Goal: Task Accomplishment & Management: Use online tool/utility

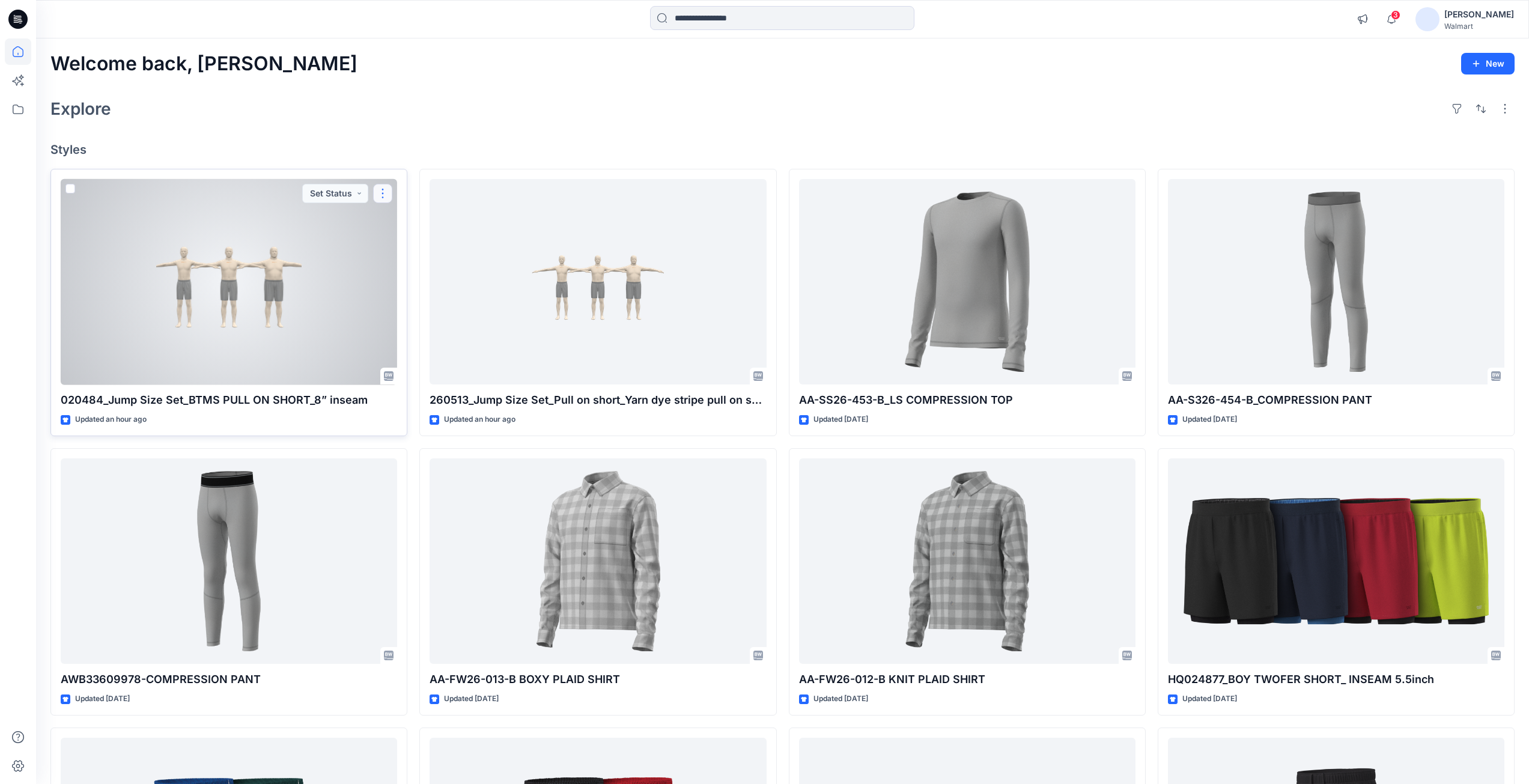
click at [388, 195] on button "button" at bounding box center [383, 193] width 20 height 20
click at [413, 264] on p "Duplicate to..." at bounding box center [425, 265] width 55 height 12
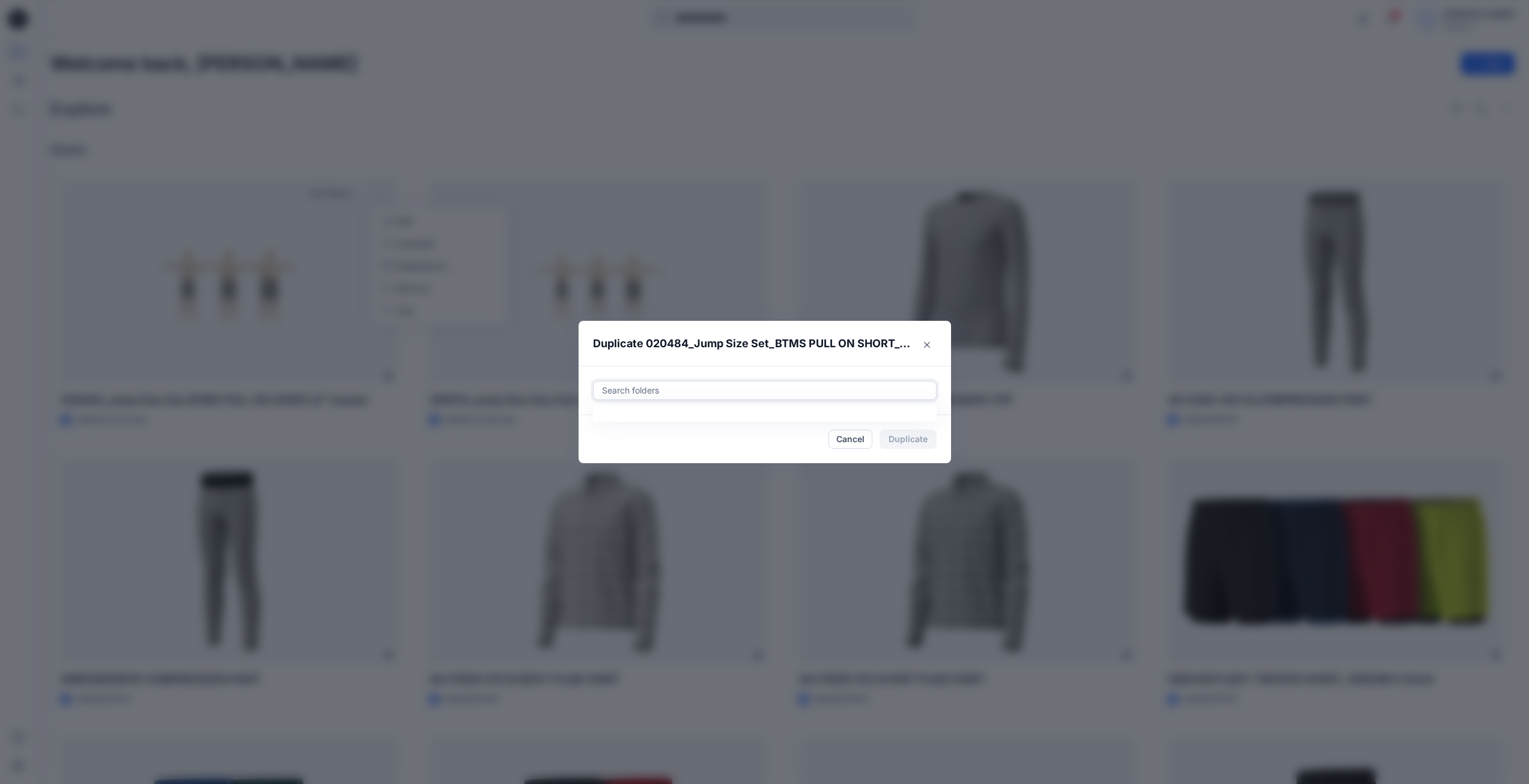
click at [662, 391] on div at bounding box center [765, 391] width 328 height 14
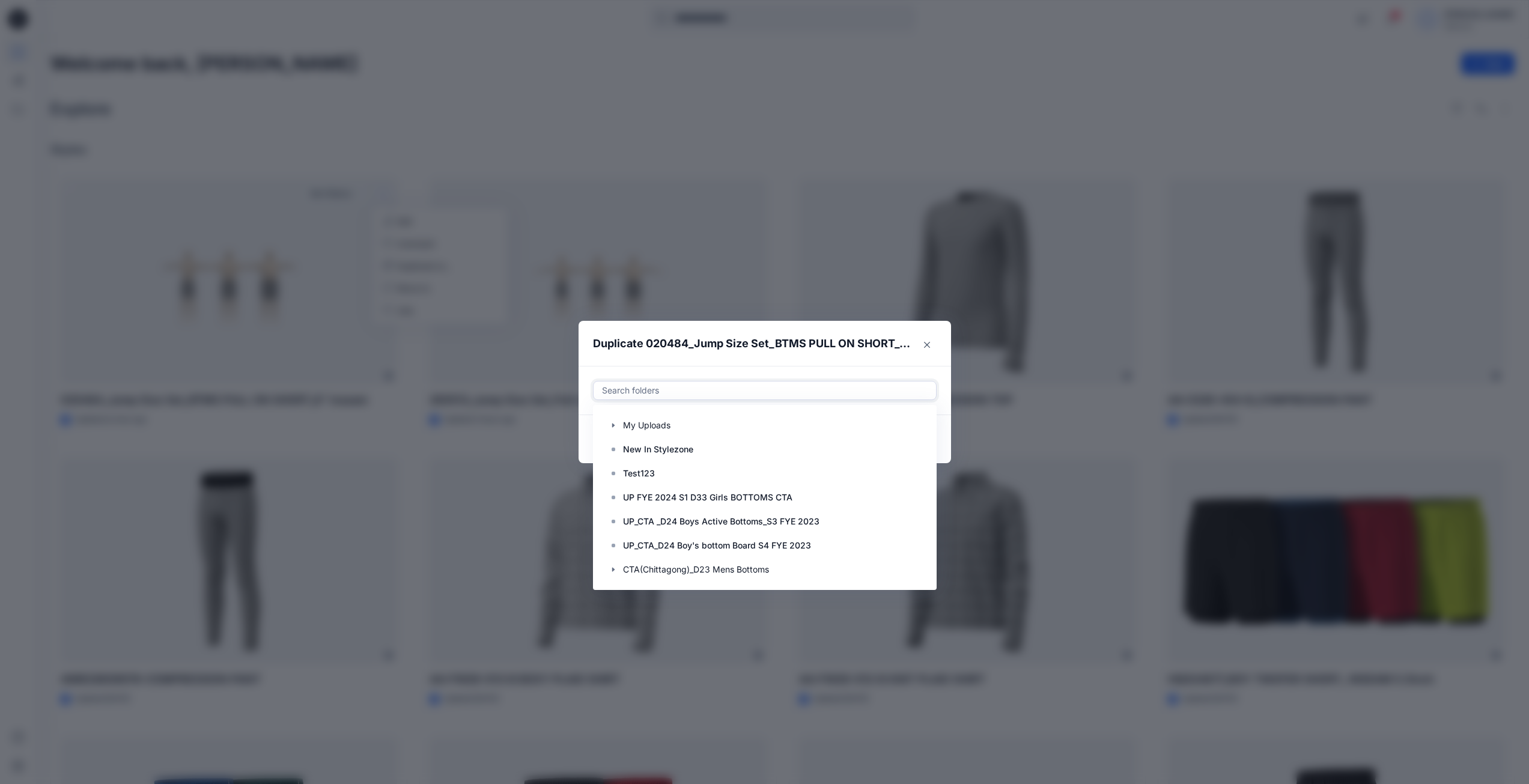
paste input "**********"
type input "**********"
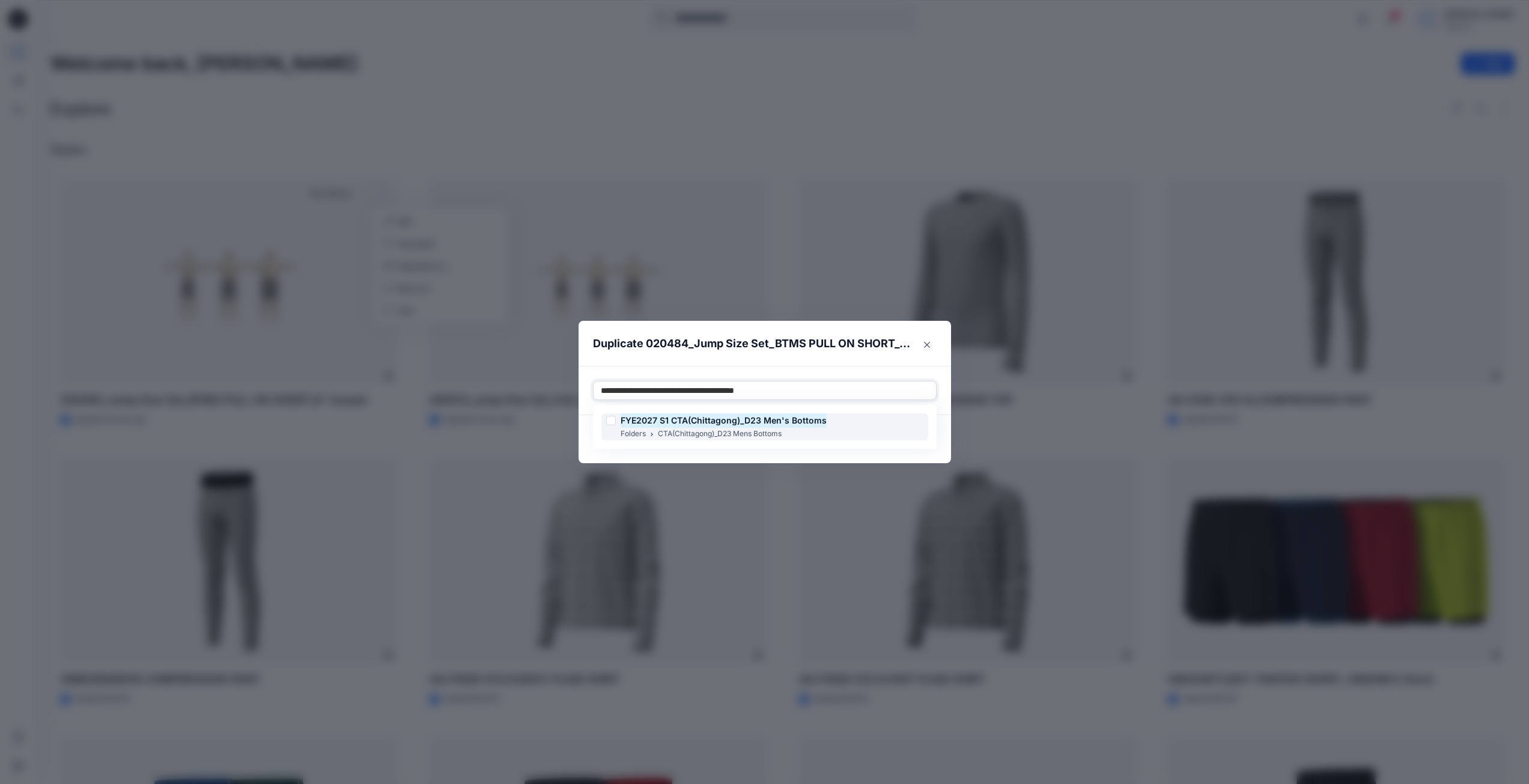
click at [614, 422] on div at bounding box center [610, 420] width 9 height 9
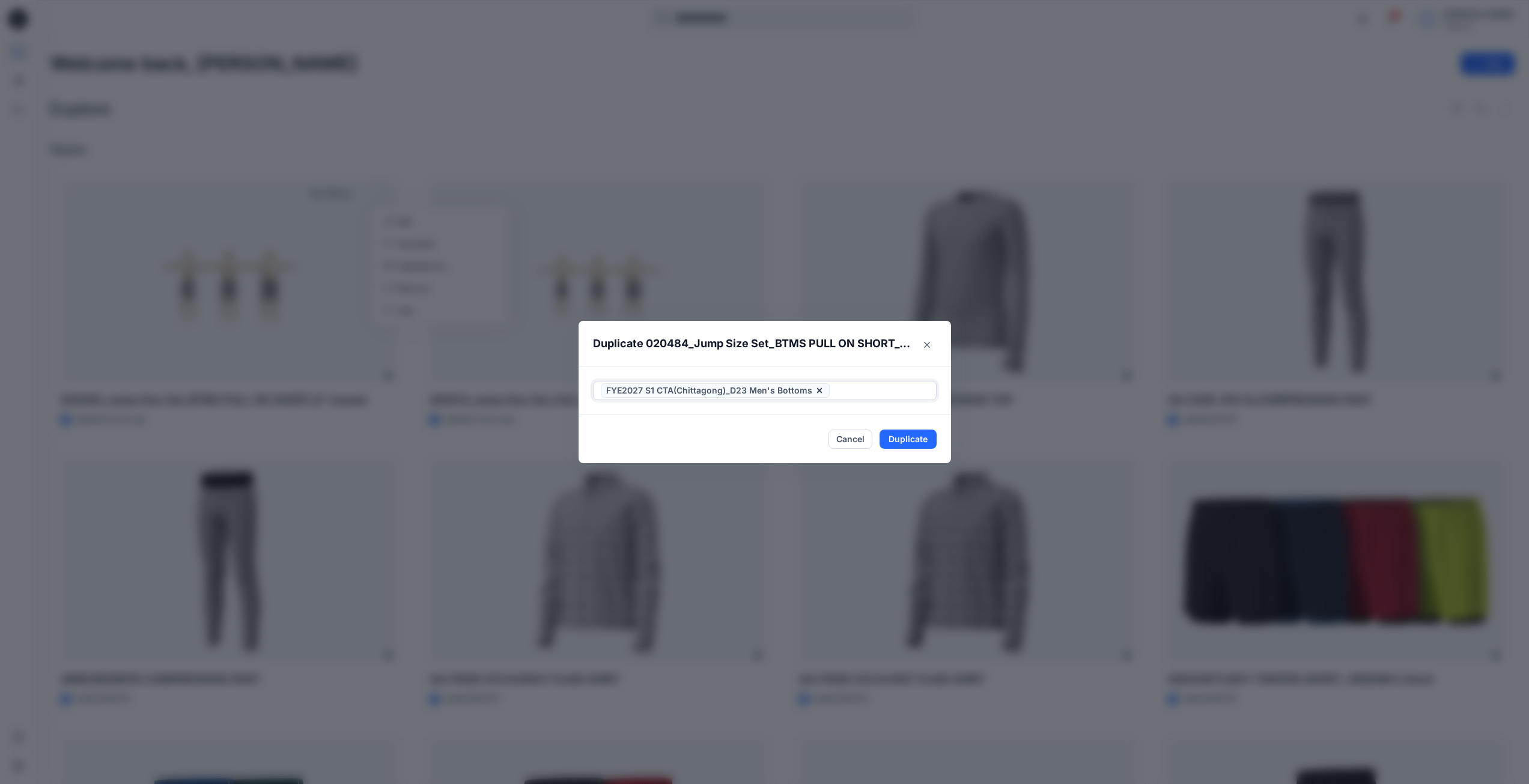
click at [813, 399] on div "FYE2027 S1 CTA(Chittagong)_D23 Men's Bottoms" at bounding box center [764, 390] width 342 height 18
click at [911, 441] on button "Duplicate" at bounding box center [908, 439] width 57 height 20
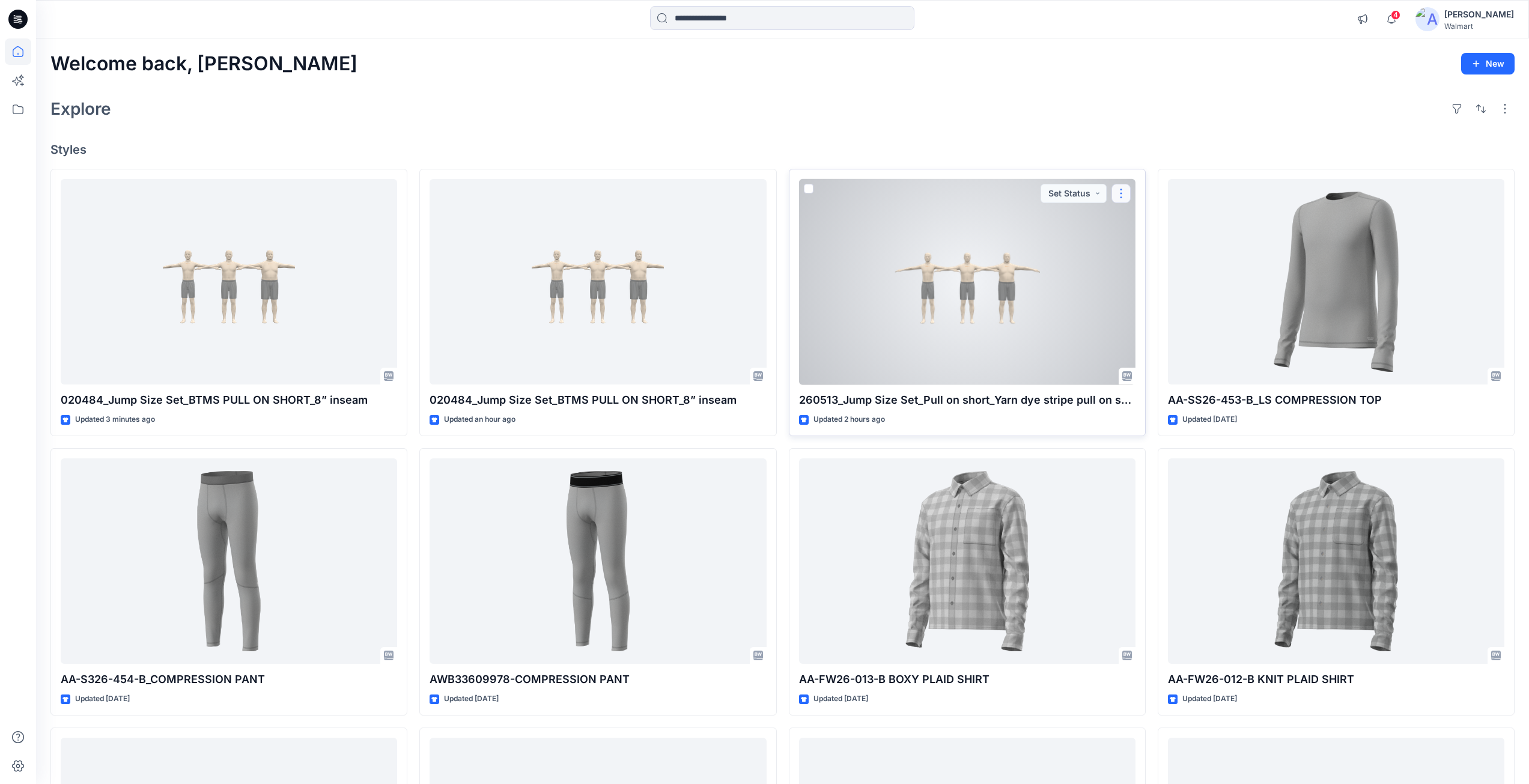
click at [1122, 195] on button "button" at bounding box center [1121, 193] width 20 height 20
click at [1147, 266] on p "Duplicate to..." at bounding box center [1163, 265] width 55 height 12
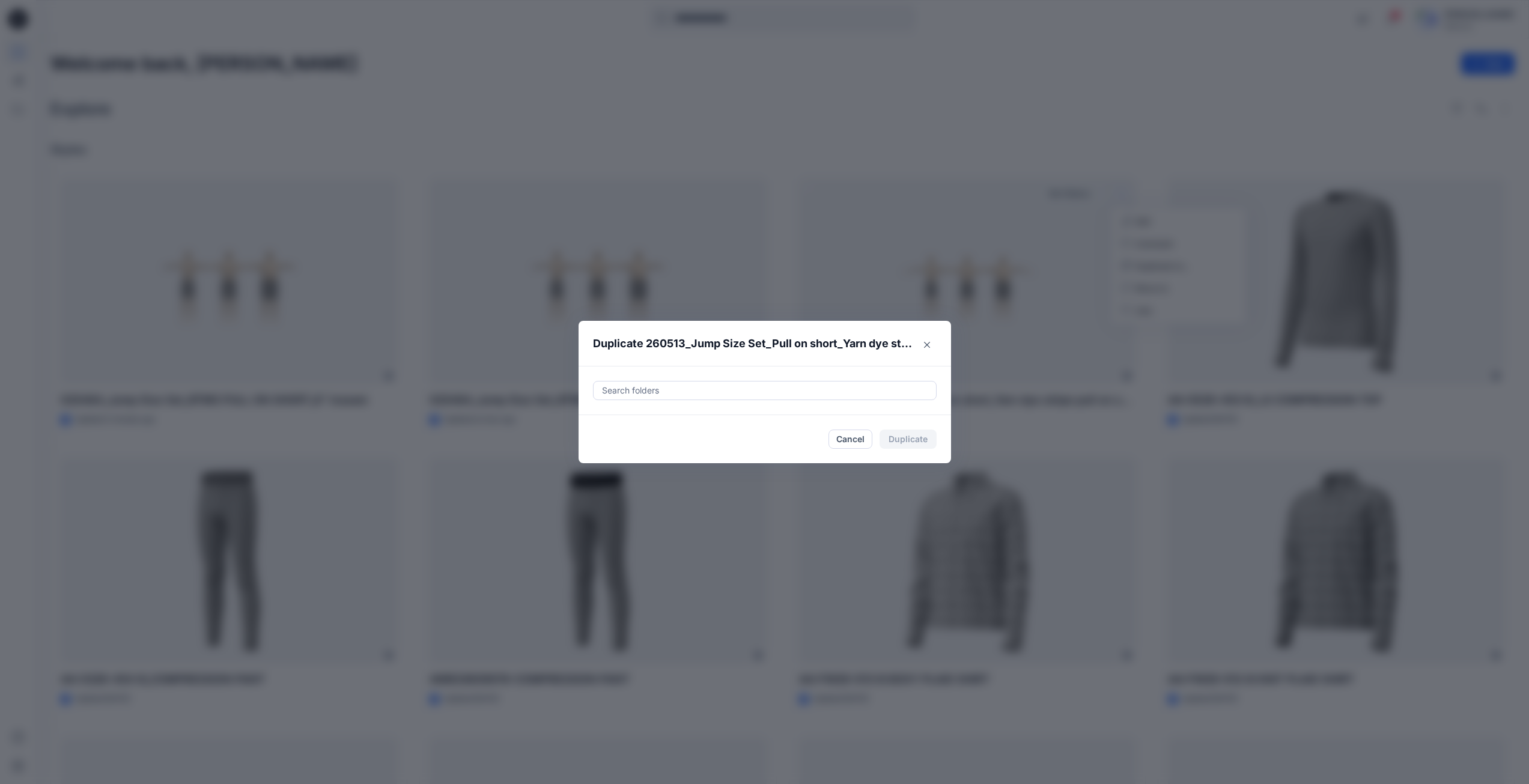
click at [673, 392] on div at bounding box center [765, 391] width 328 height 14
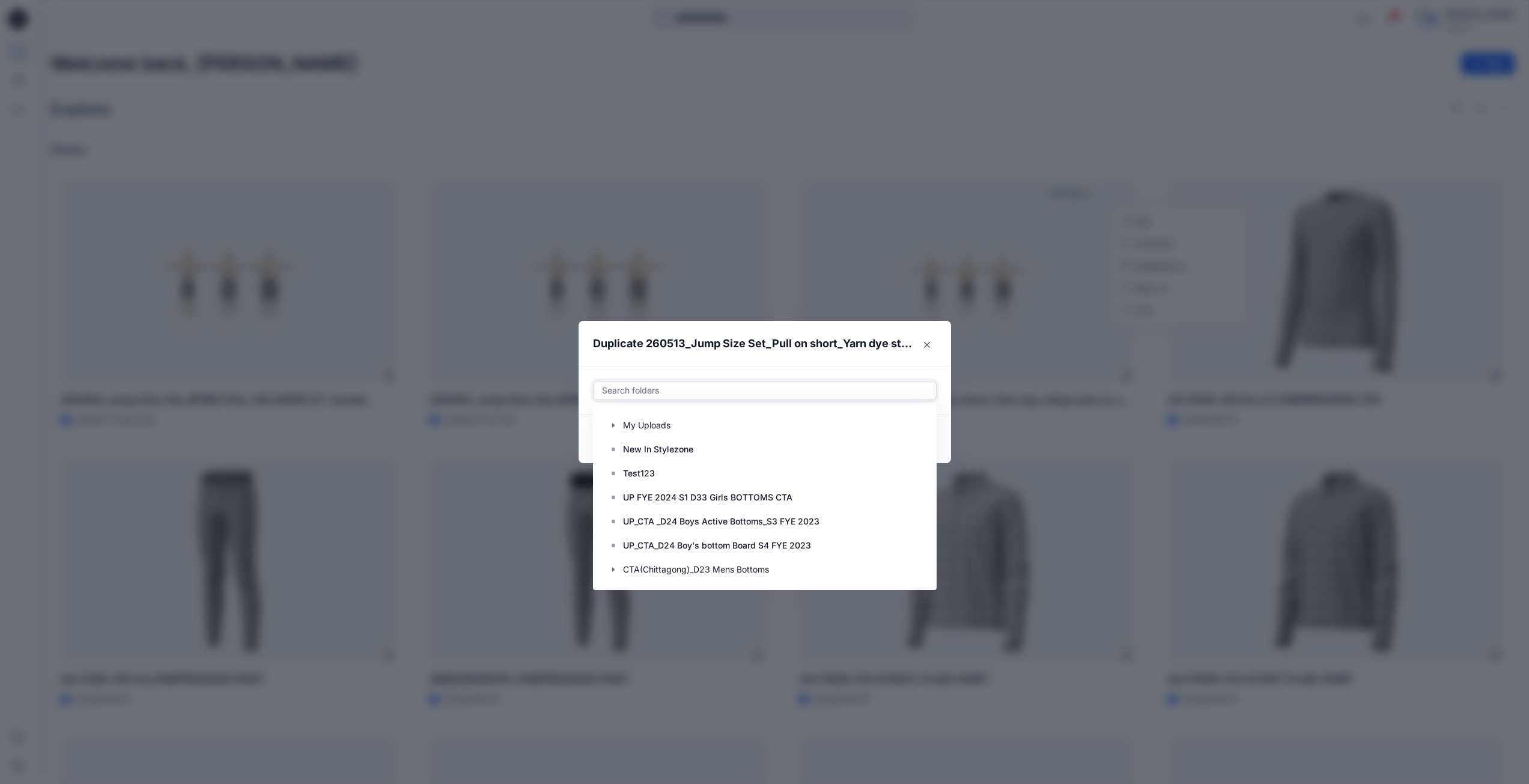
paste input "**********"
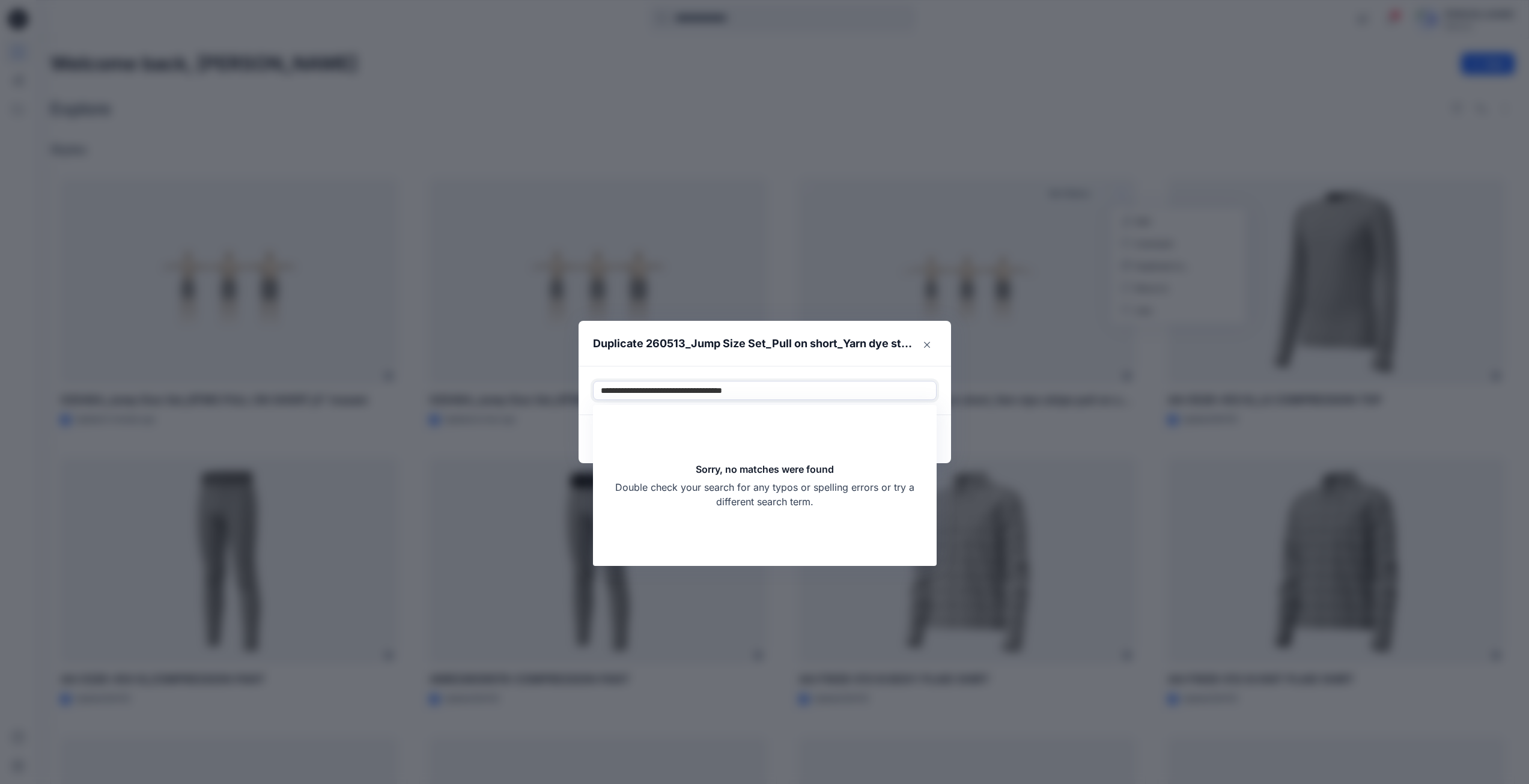
type input "**********"
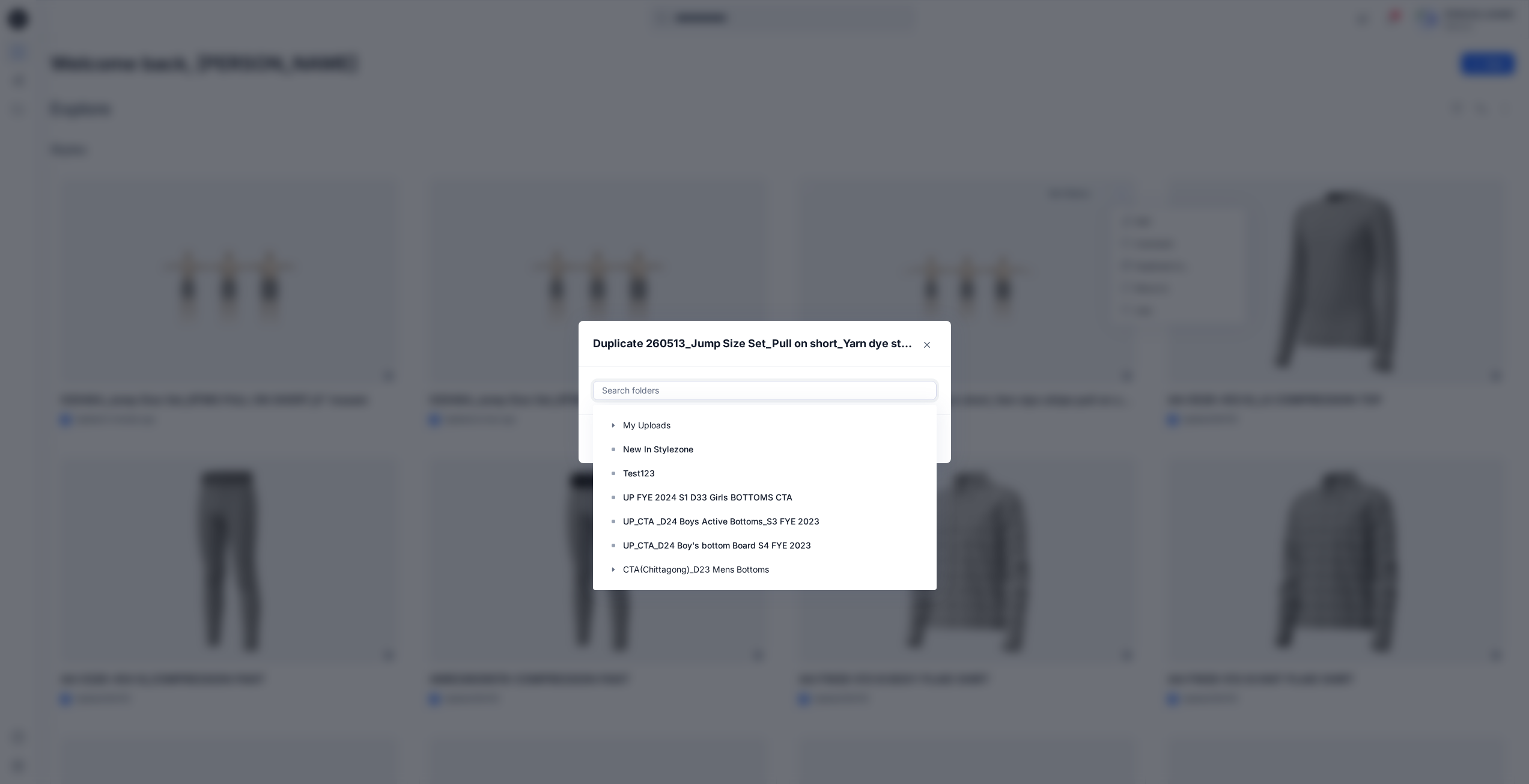
drag, startPoint x: 670, startPoint y: 389, endPoint x: 584, endPoint y: 396, distance: 86.3
click at [580, 393] on div "Duplicate 260513_Jump Size Set_Pull on short_Yarn dye stripe pull on short_ Ins…" at bounding box center [764, 392] width 1529 height 784
paste input "**********"
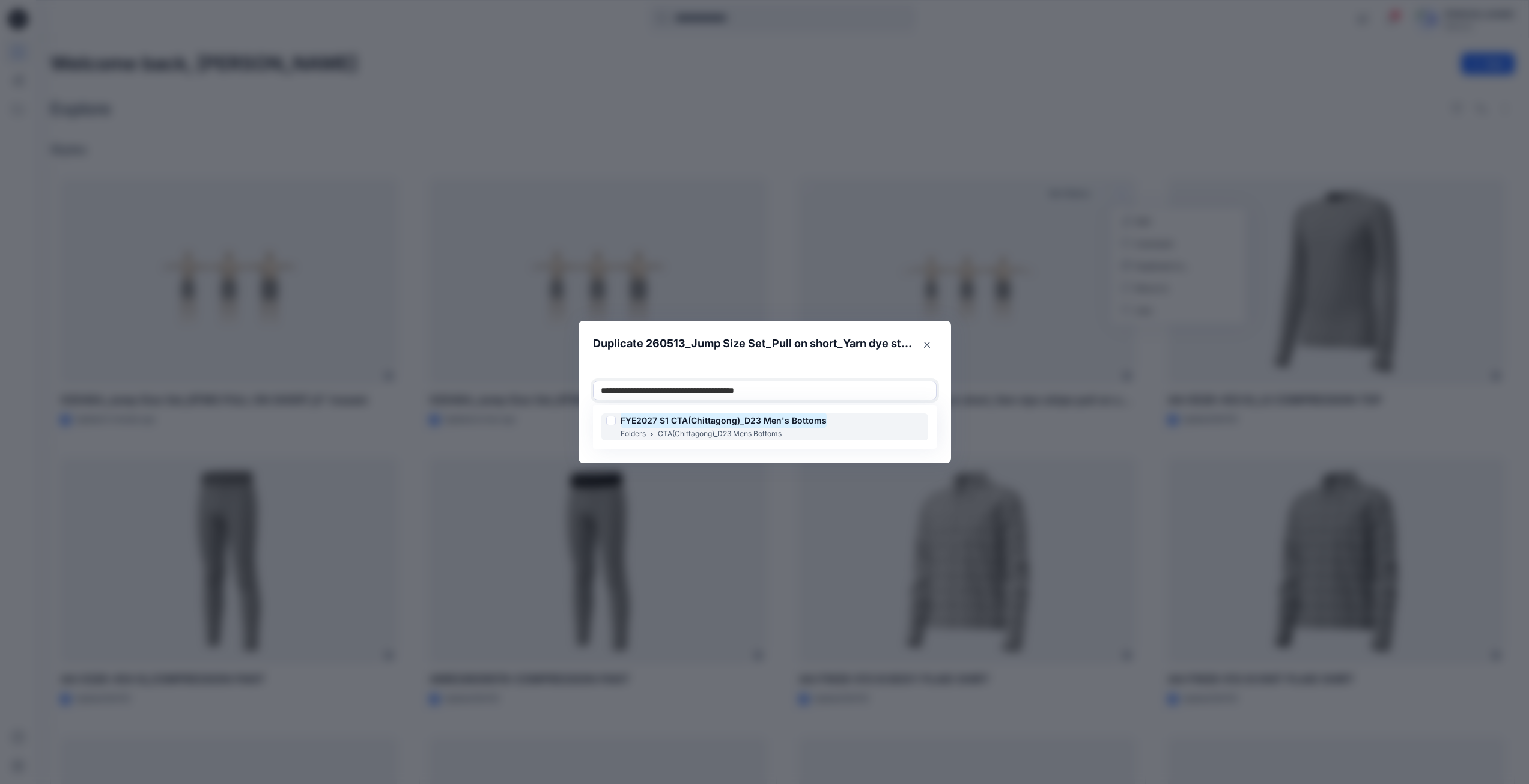
click at [616, 422] on div at bounding box center [610, 420] width 9 height 9
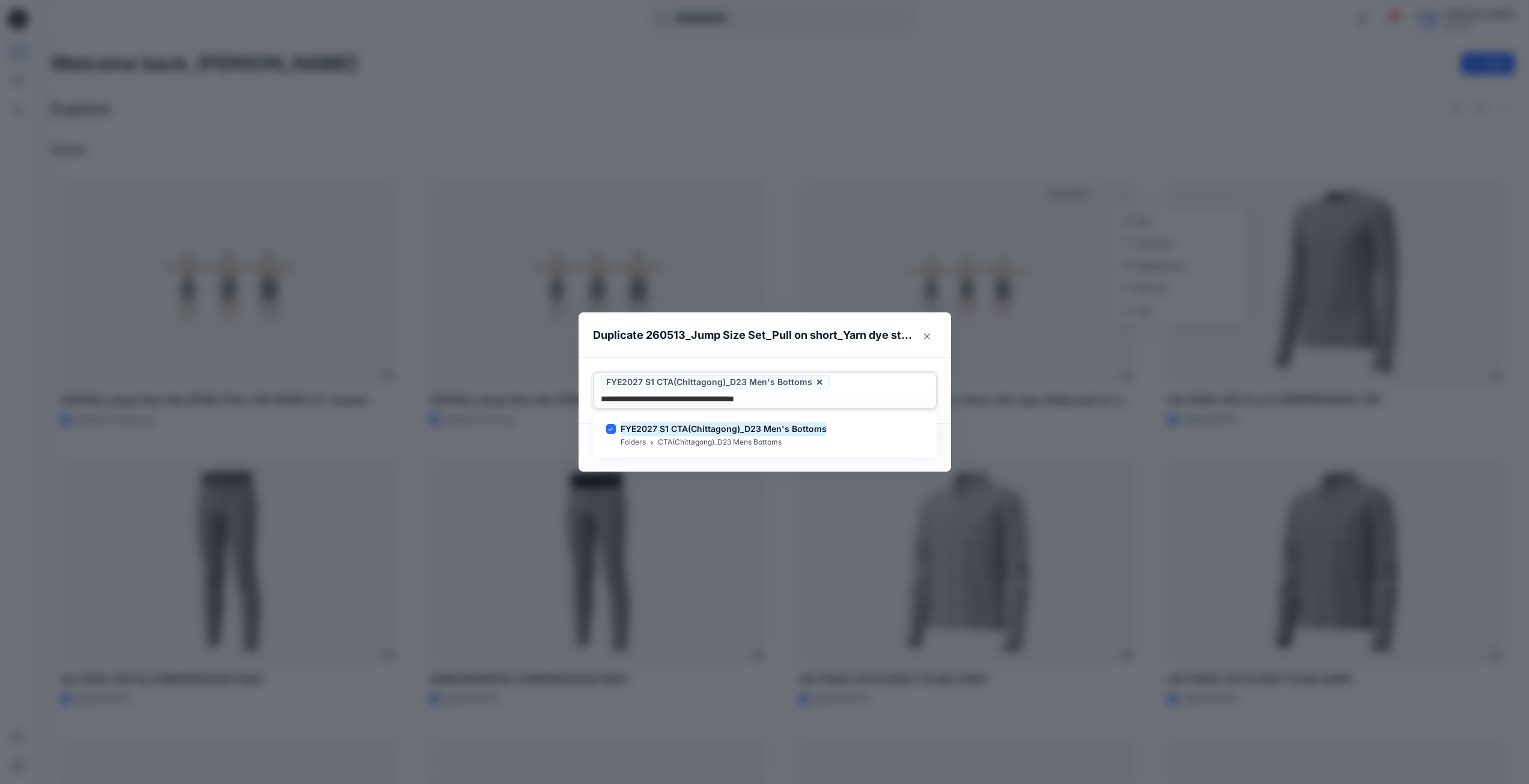
type input "**********"
click at [825, 398] on div "FYE2027 S1 CTA(Chittagong)_D23 Men's Bottoms" at bounding box center [764, 391] width 342 height 35
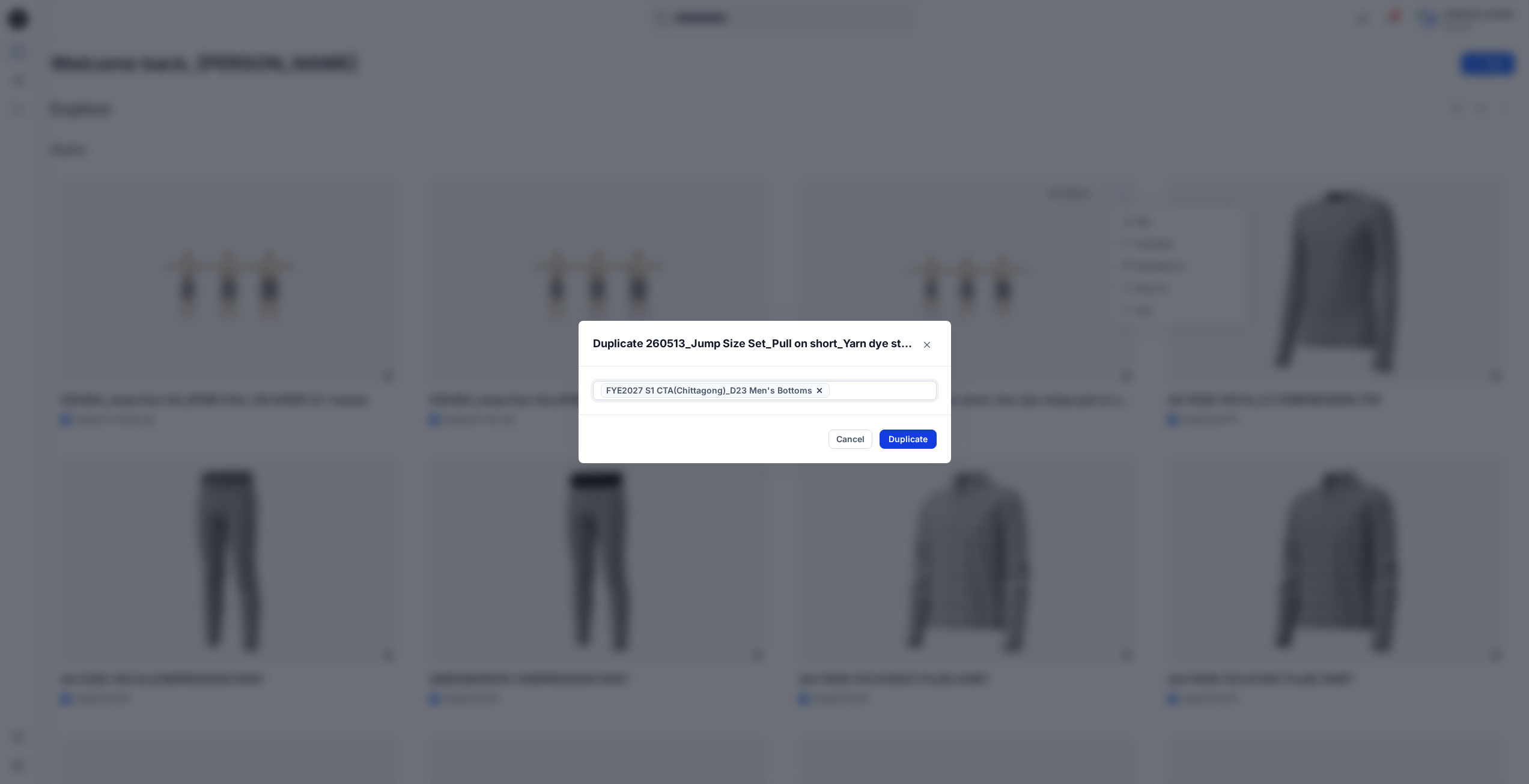
click at [907, 435] on button "Duplicate" at bounding box center [908, 439] width 57 height 20
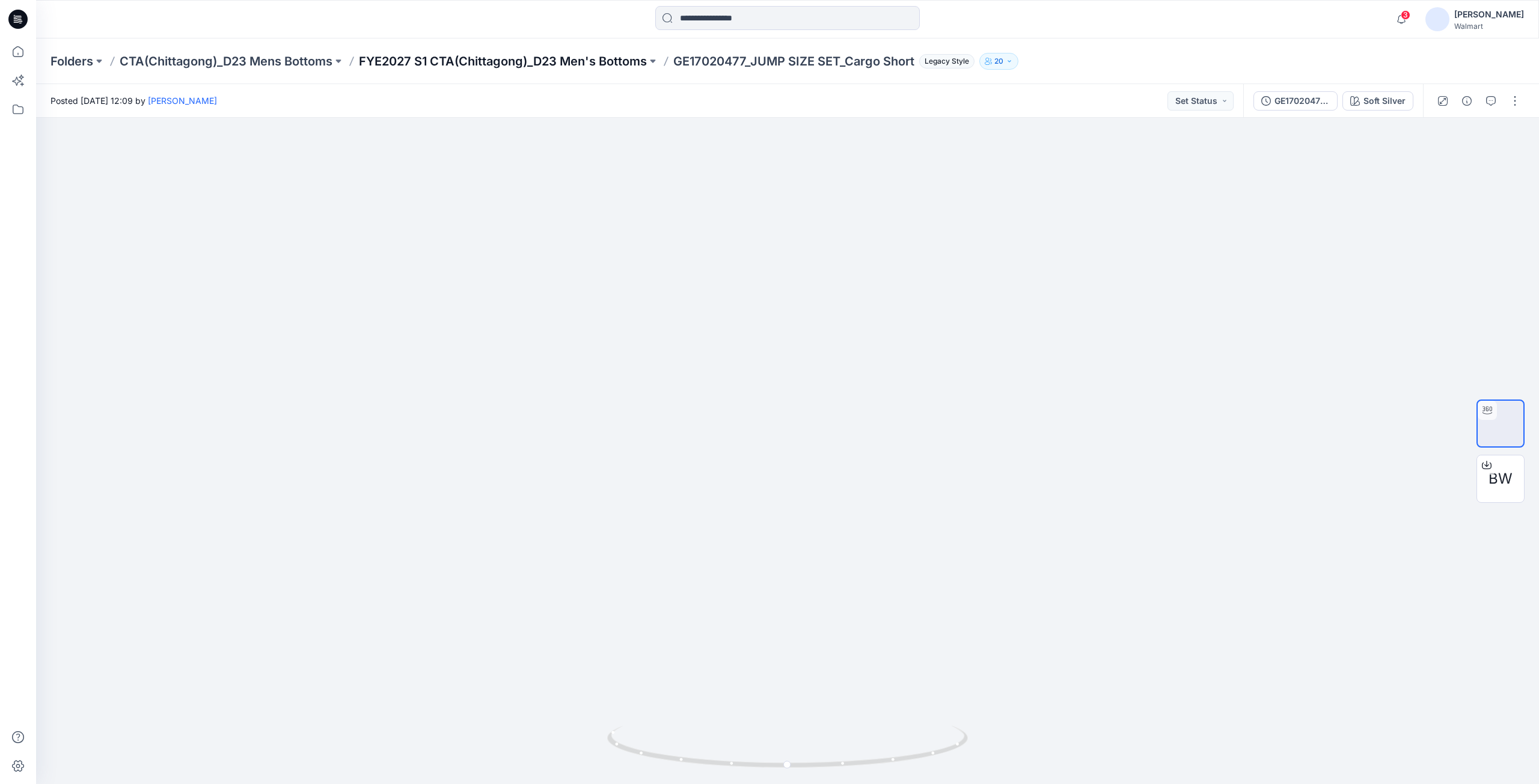
click at [635, 62] on p "FYE2027 S1 CTA(Chittagong)_D23 Men's Bottoms" at bounding box center [503, 61] width 288 height 17
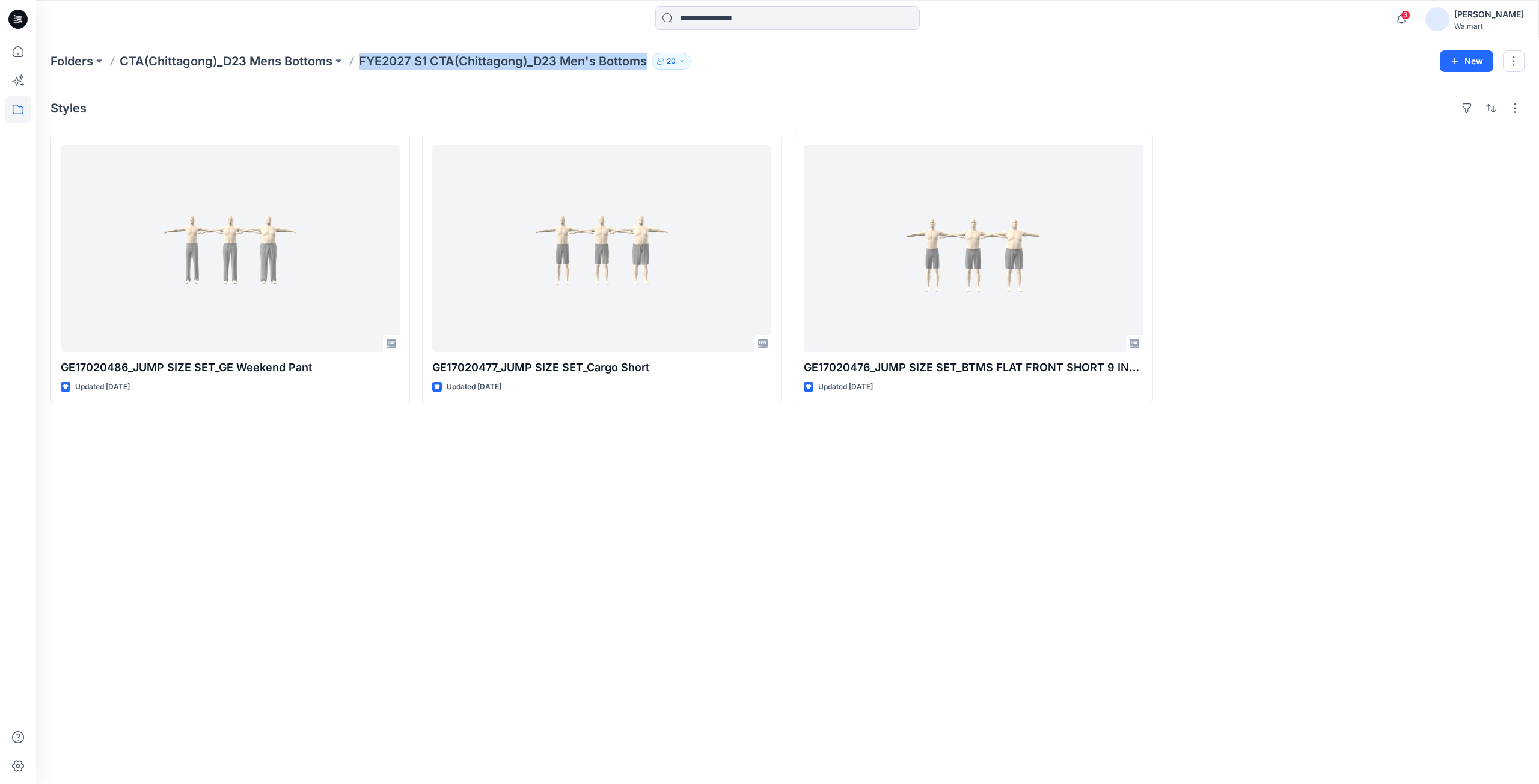
drag, startPoint x: 360, startPoint y: 61, endPoint x: 648, endPoint y: 64, distance: 288.0
click at [647, 64] on p "FYE2027 S1 CTA(Chittagong)_D23 Men's Bottoms" at bounding box center [503, 61] width 288 height 17
copy p "FYE2027 S1 CTA(Chittagong)_D23 Men's Bottoms"
click at [394, 62] on p "FYE2027 S1 CTA(Chittagong)_D23 Men's Bottoms" at bounding box center [503, 61] width 288 height 17
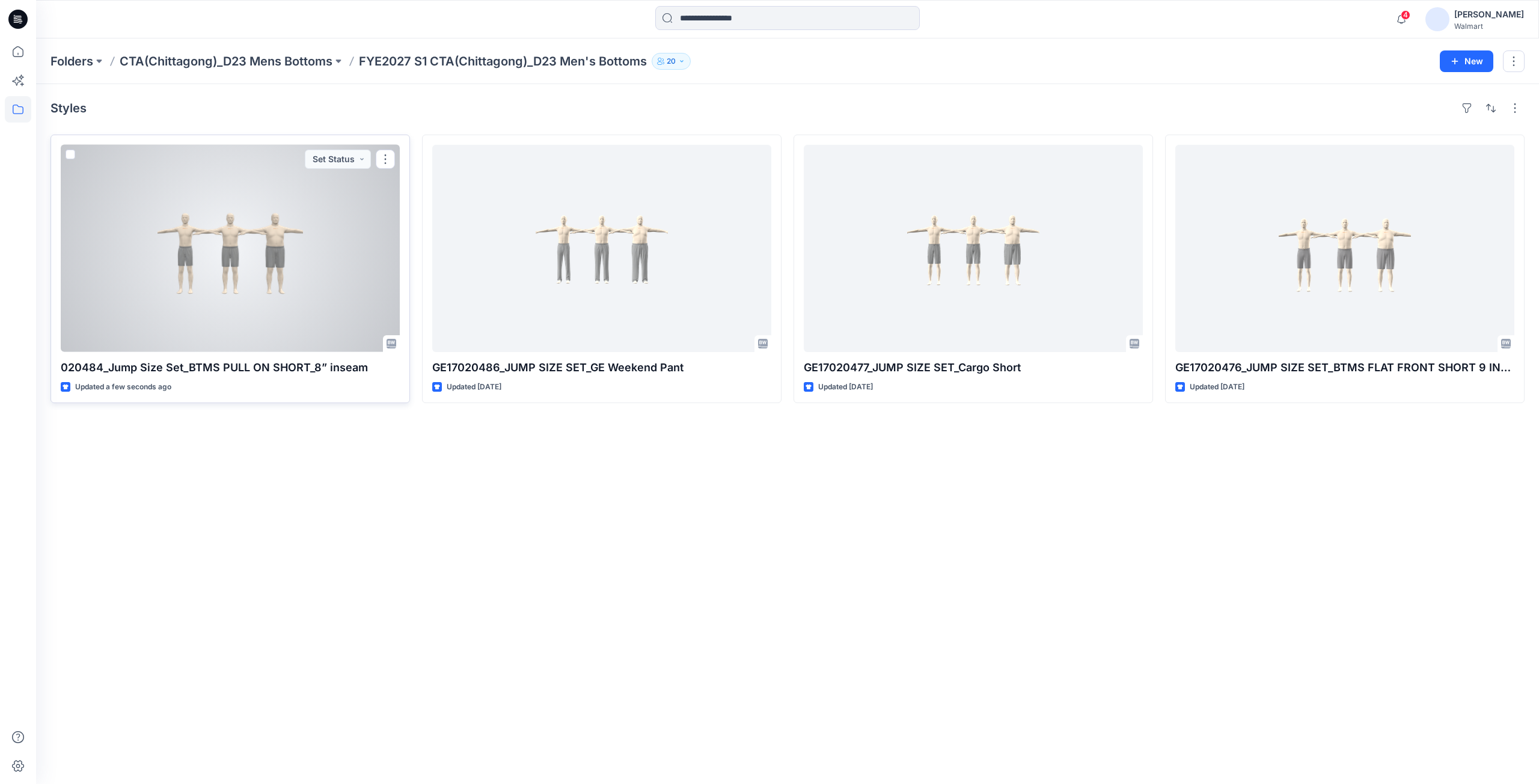
click at [257, 260] on div at bounding box center [230, 248] width 339 height 208
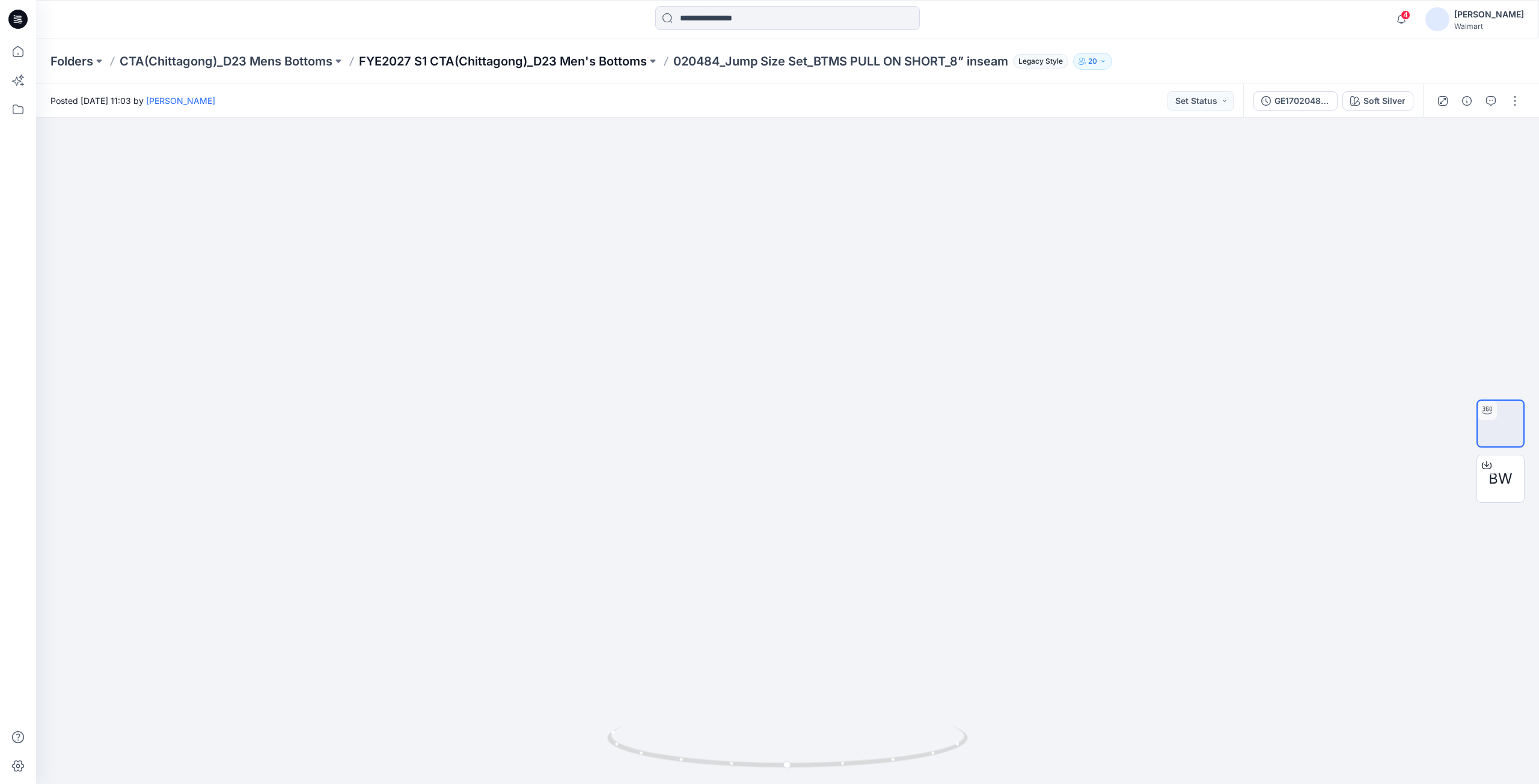
click at [567, 59] on p "FYE2027 S1 CTA(Chittagong)_D23 Men's Bottoms" at bounding box center [503, 61] width 288 height 17
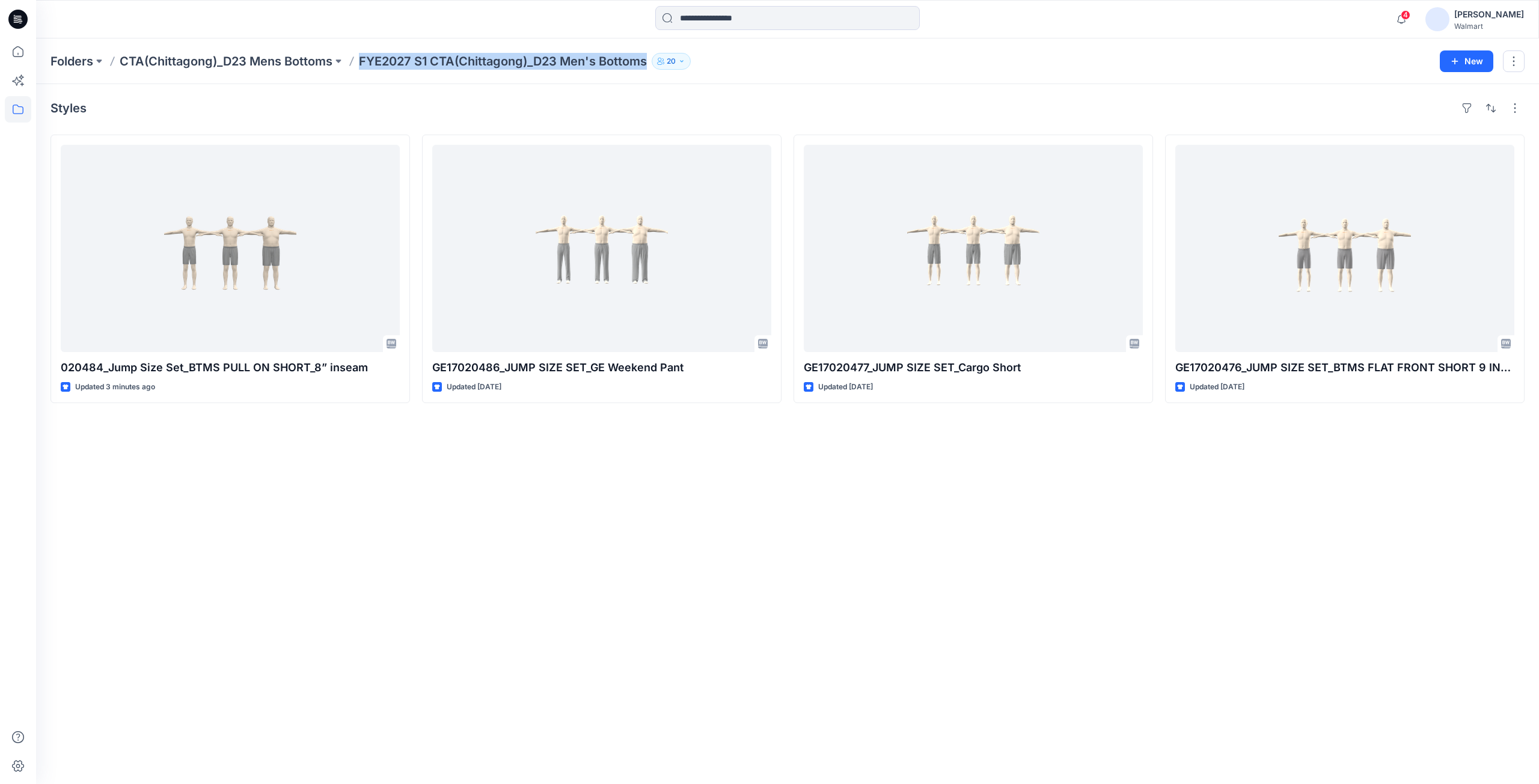
drag, startPoint x: 362, startPoint y: 65, endPoint x: 535, endPoint y: 1, distance: 184.5
click at [647, 68] on p "FYE2027 S1 CTA(Chittagong)_D23 Men's Bottoms" at bounding box center [503, 61] width 288 height 17
copy p "FYE2027 S1 CTA(Chittagong)_D23 Men's Bottoms"
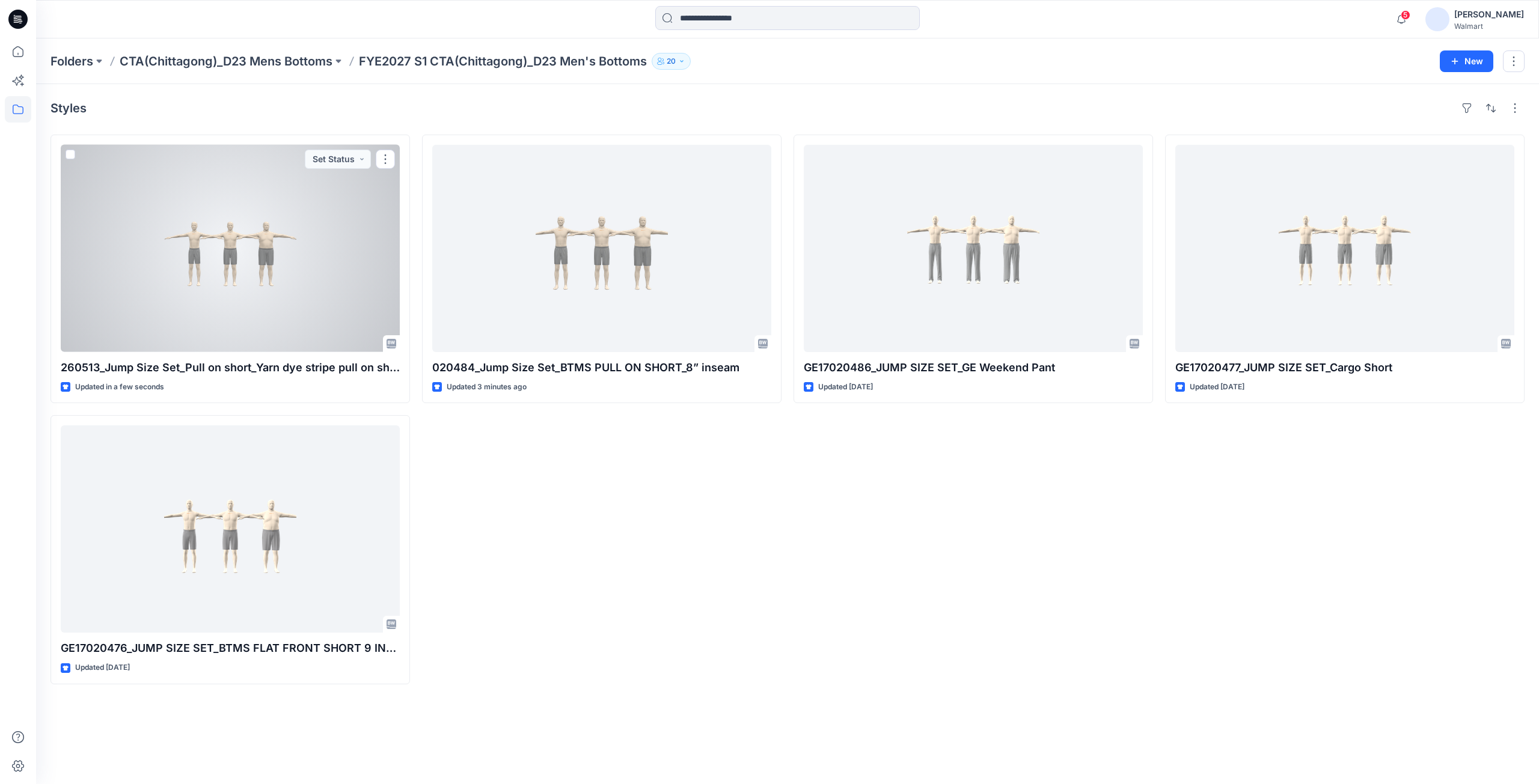
drag, startPoint x: 240, startPoint y: 300, endPoint x: 321, endPoint y: 225, distance: 110.4
click at [241, 299] on div at bounding box center [230, 248] width 339 height 208
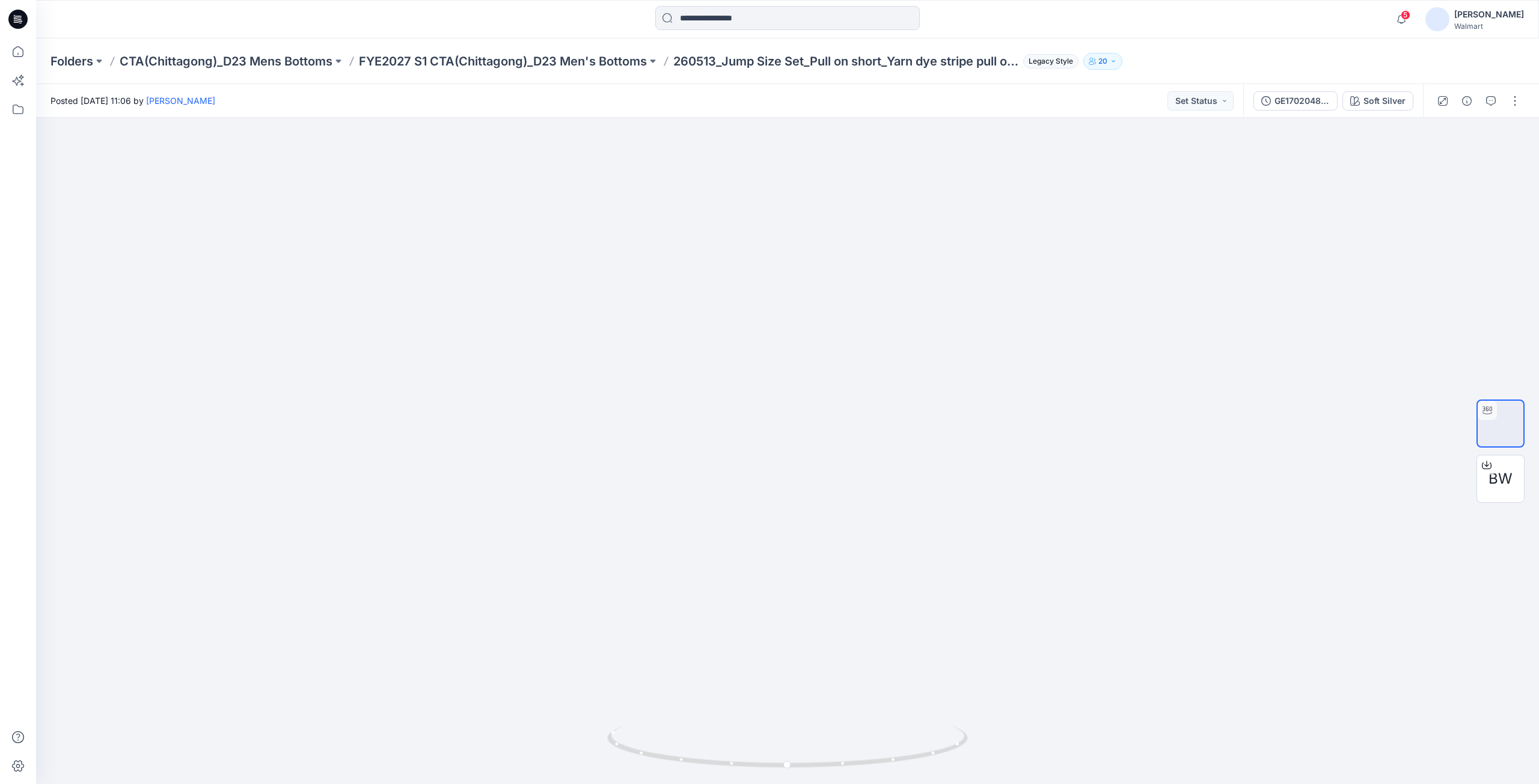
click at [590, 69] on p "FYE2027 S1 CTA(Chittagong)_D23 Men's Bottoms" at bounding box center [503, 61] width 288 height 17
